Goal: Task Accomplishment & Management: Manage account settings

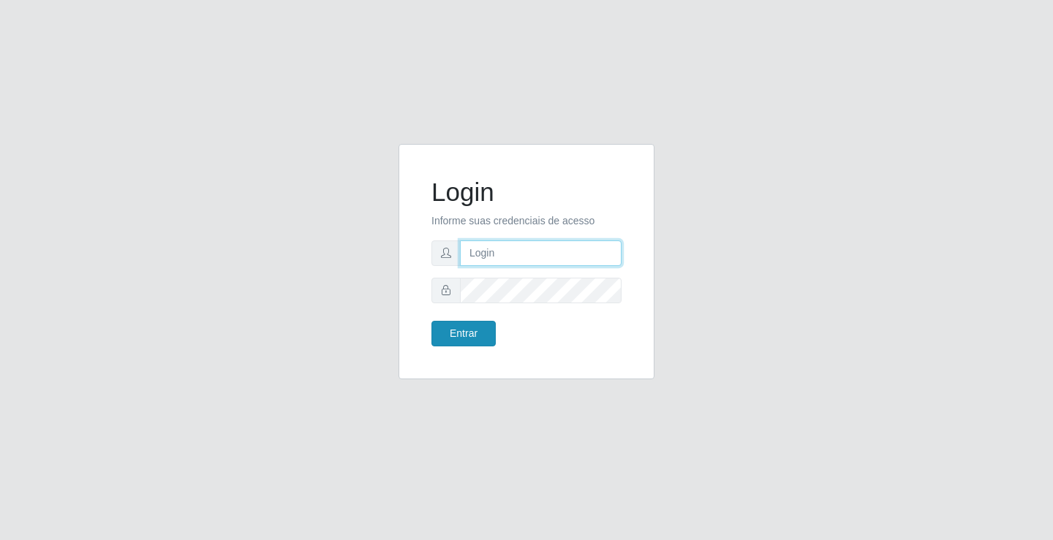
type input "[EMAIL_ADDRESS][DOMAIN_NAME]"
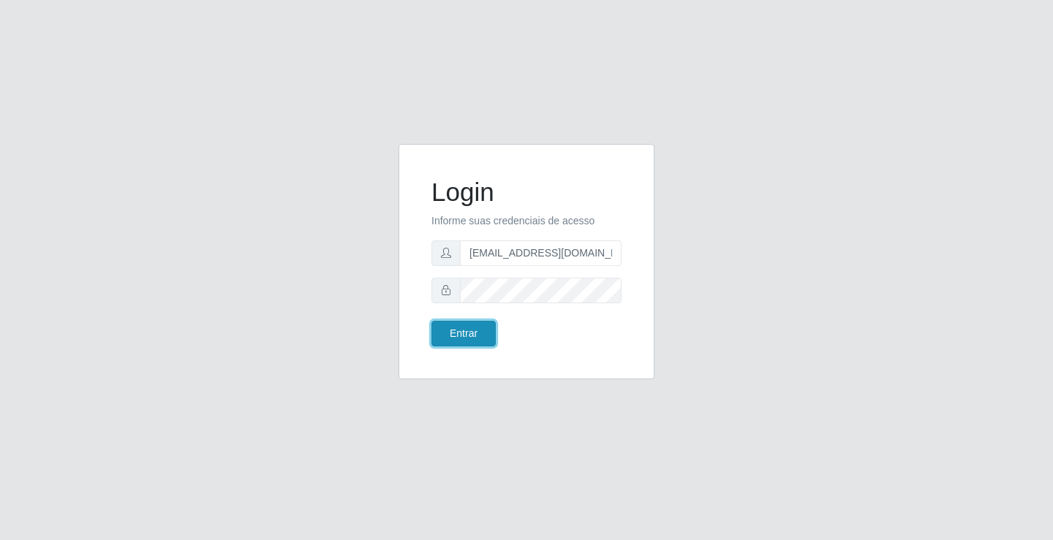
click at [479, 343] on button "Entrar" at bounding box center [463, 334] width 64 height 26
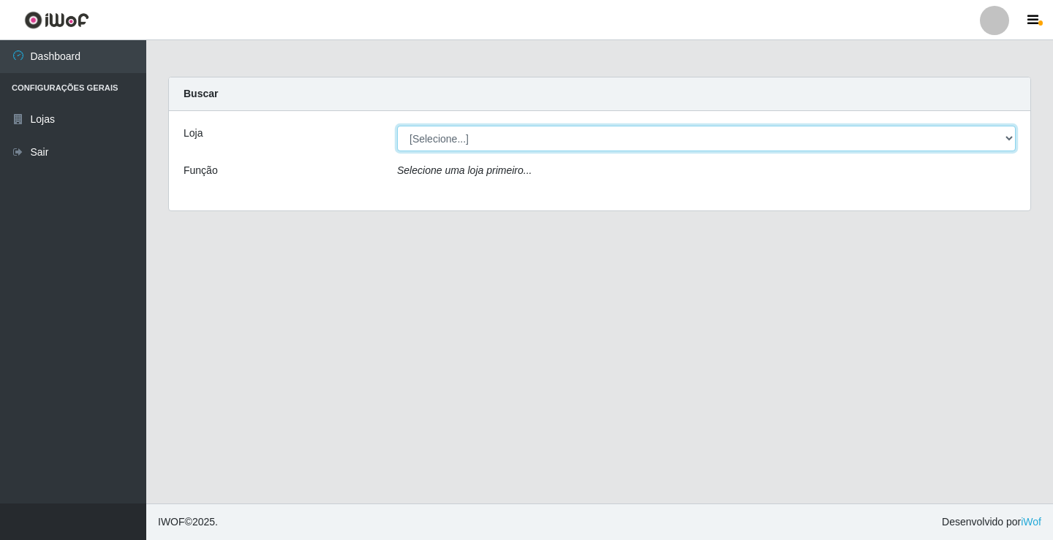
click at [738, 140] on select "[Selecione...] Rede Potiguar 4 - Extremoz" at bounding box center [706, 139] width 619 height 26
select select "78"
click at [397, 126] on select "[Selecione...] Rede Potiguar 4 - Extremoz" at bounding box center [706, 139] width 619 height 26
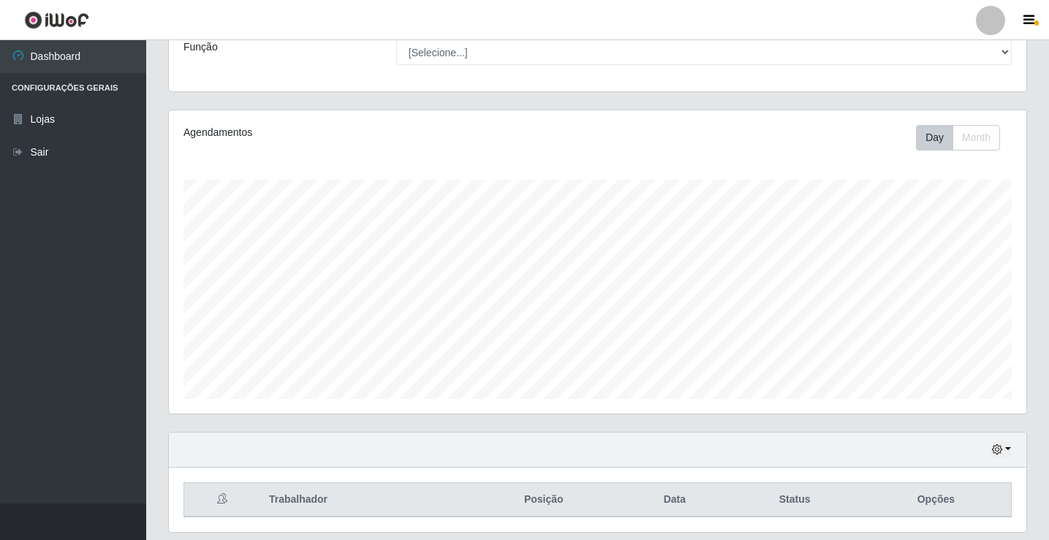
scroll to position [170, 0]
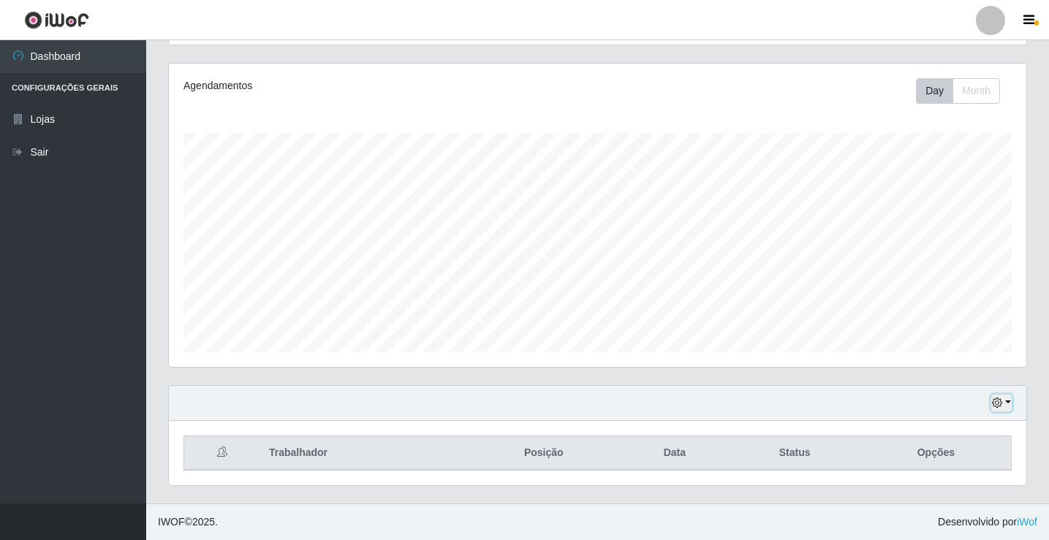
click at [995, 400] on icon "button" at bounding box center [997, 403] width 10 height 10
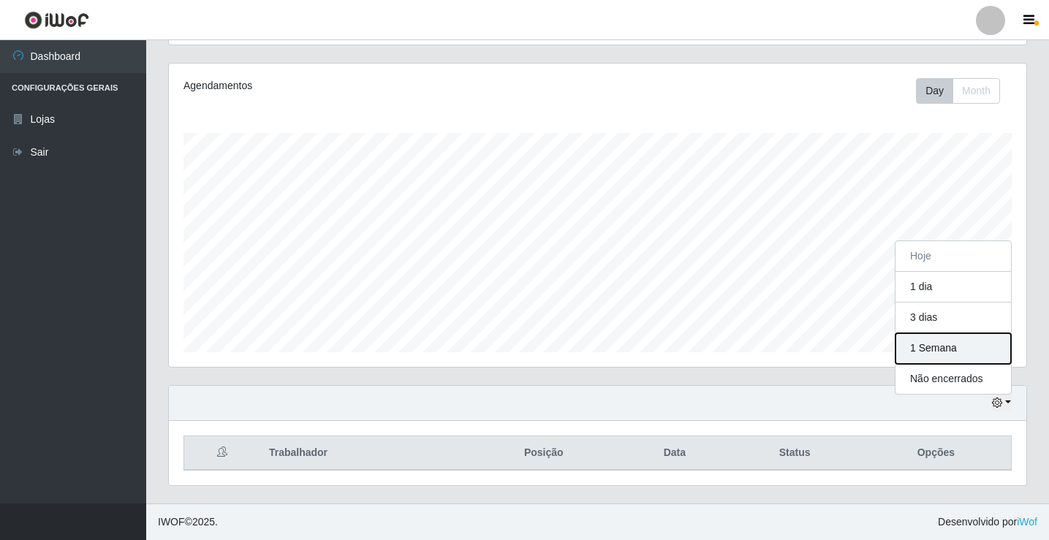
click at [962, 349] on button "1 Semana" at bounding box center [954, 348] width 116 height 31
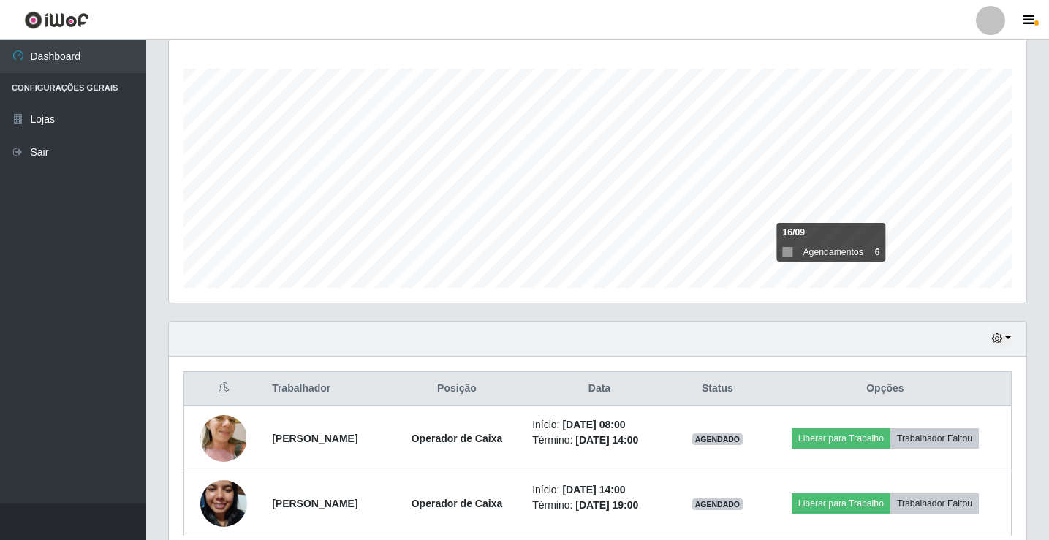
scroll to position [300, 0]
